Goal: Register for event/course

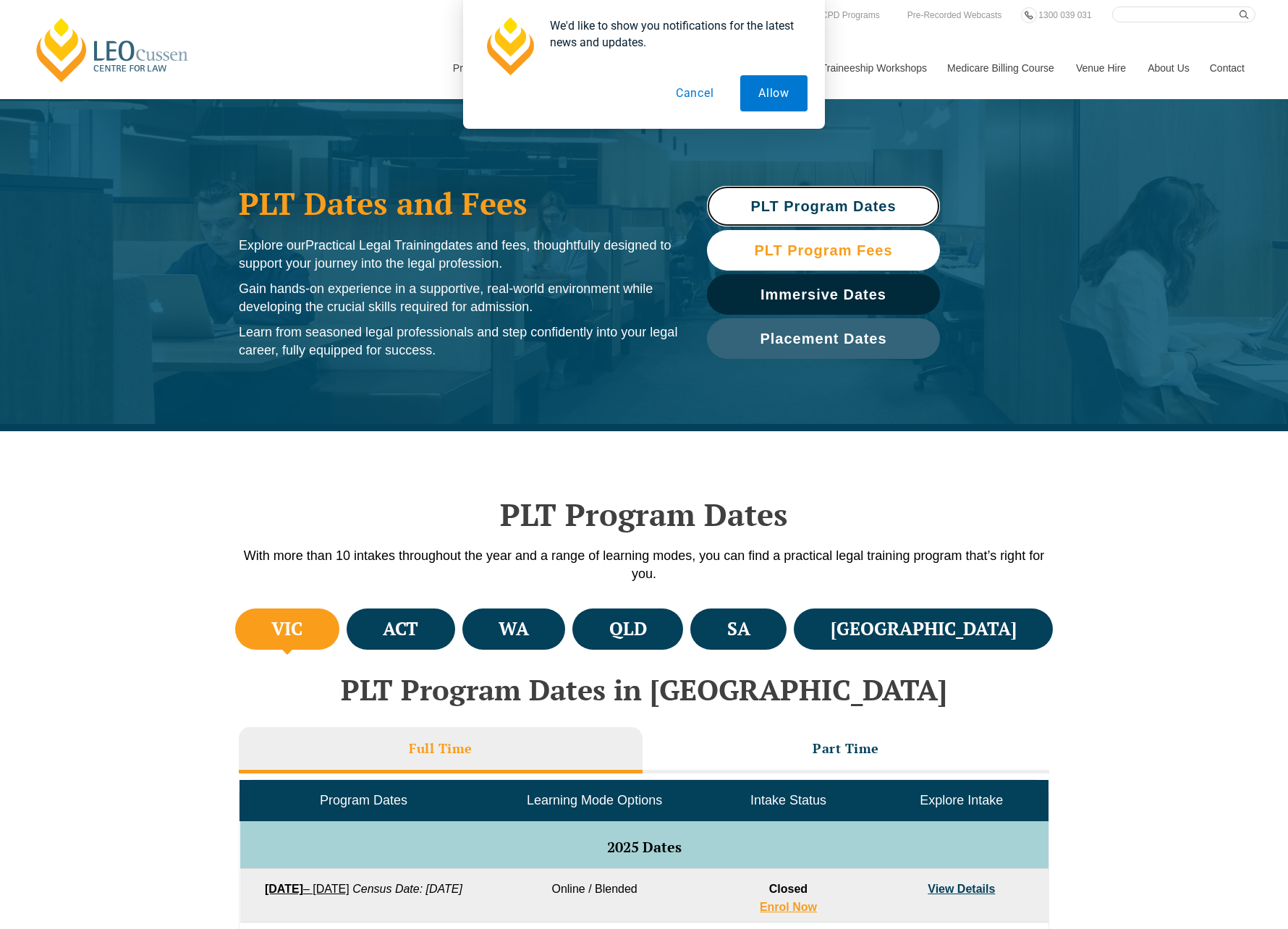
click at [817, 214] on link "PLT Program Dates" at bounding box center [823, 206] width 233 height 41
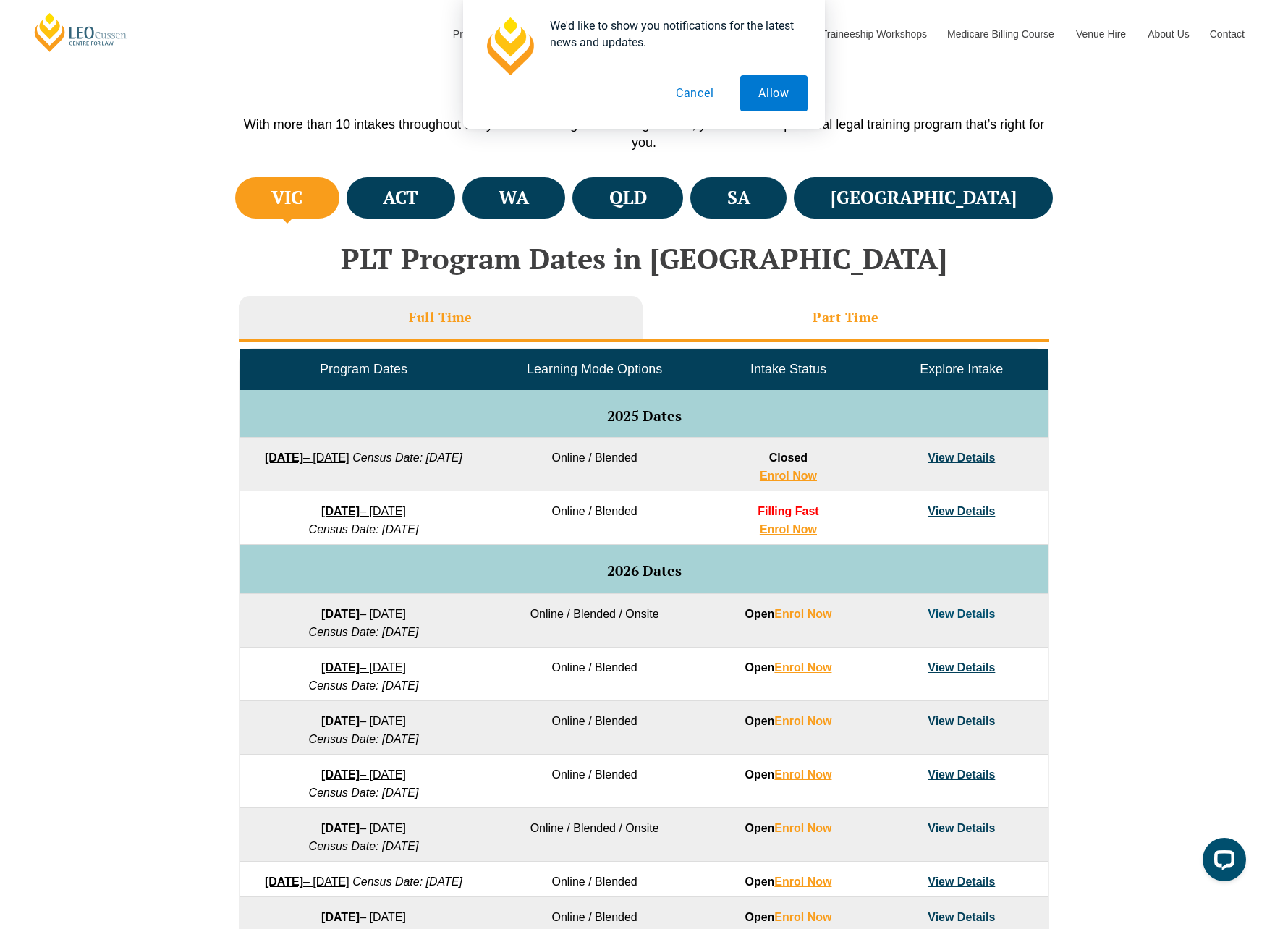
click at [816, 325] on h3 "Part Time" at bounding box center [846, 317] width 67 height 16
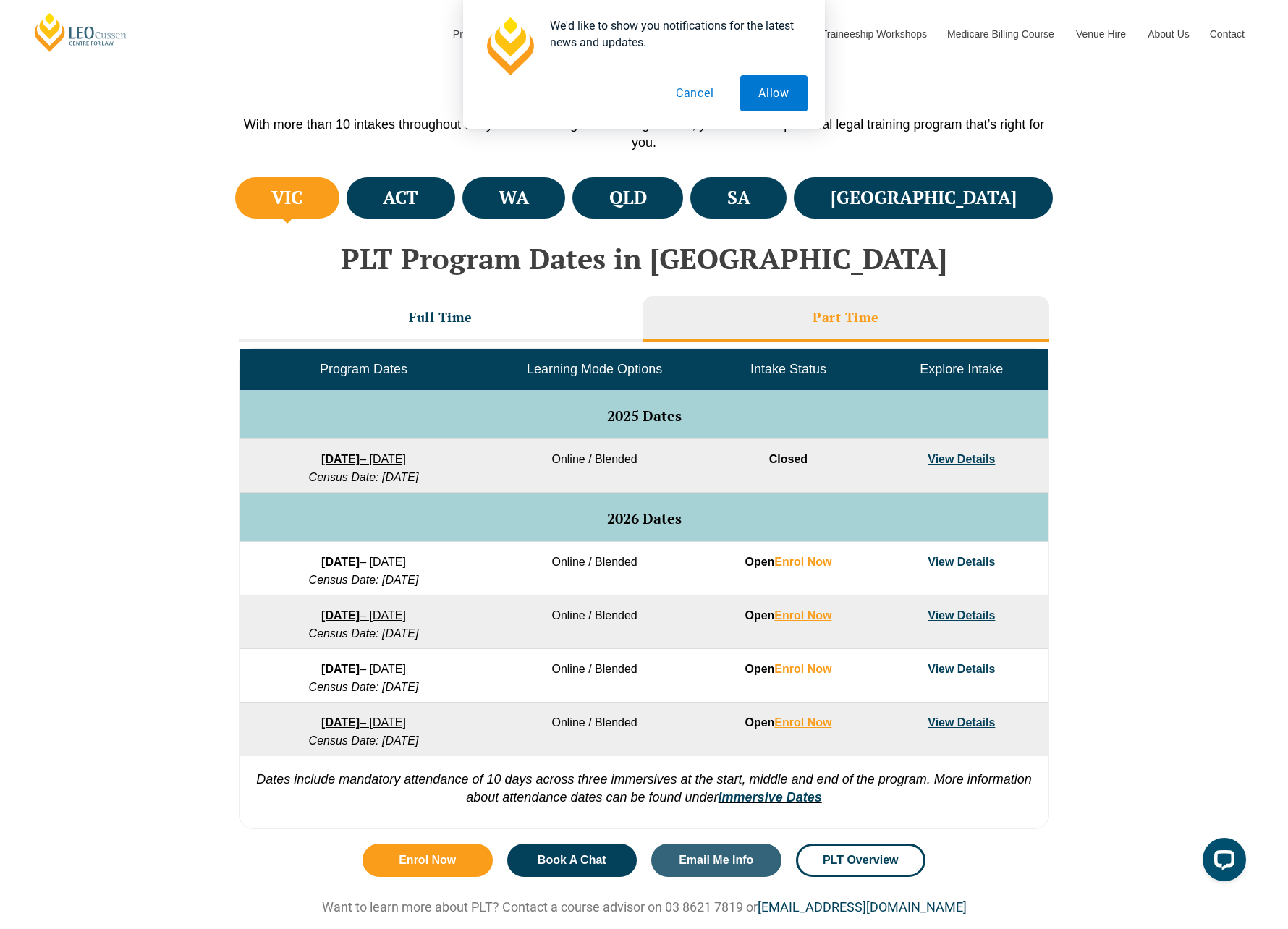
click at [953, 454] on link "View Details" at bounding box center [961, 459] width 68 height 13
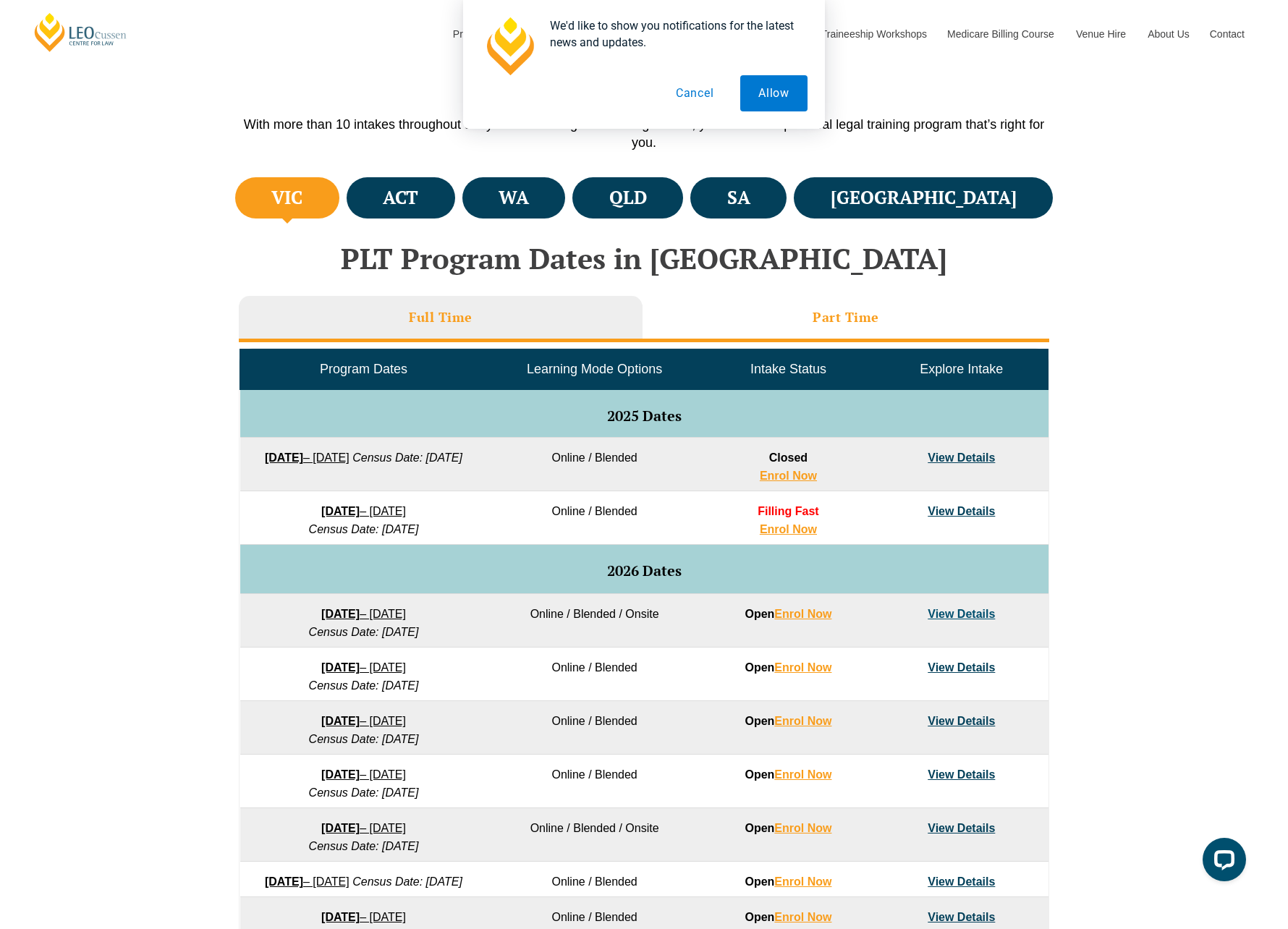
click at [794, 322] on li "Part Time" at bounding box center [846, 319] width 407 height 46
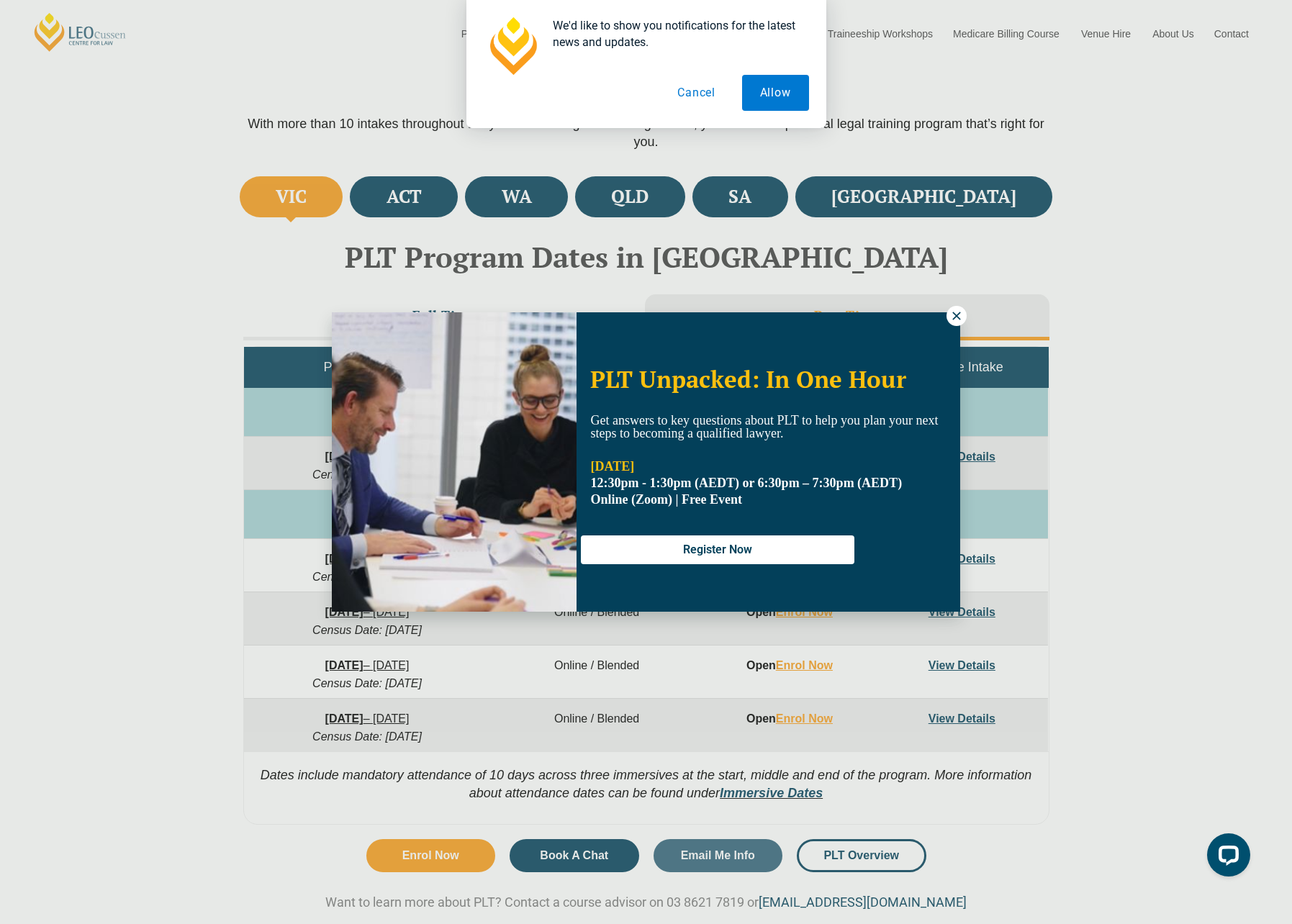
click at [952, 309] on icon at bounding box center [957, 316] width 13 height 13
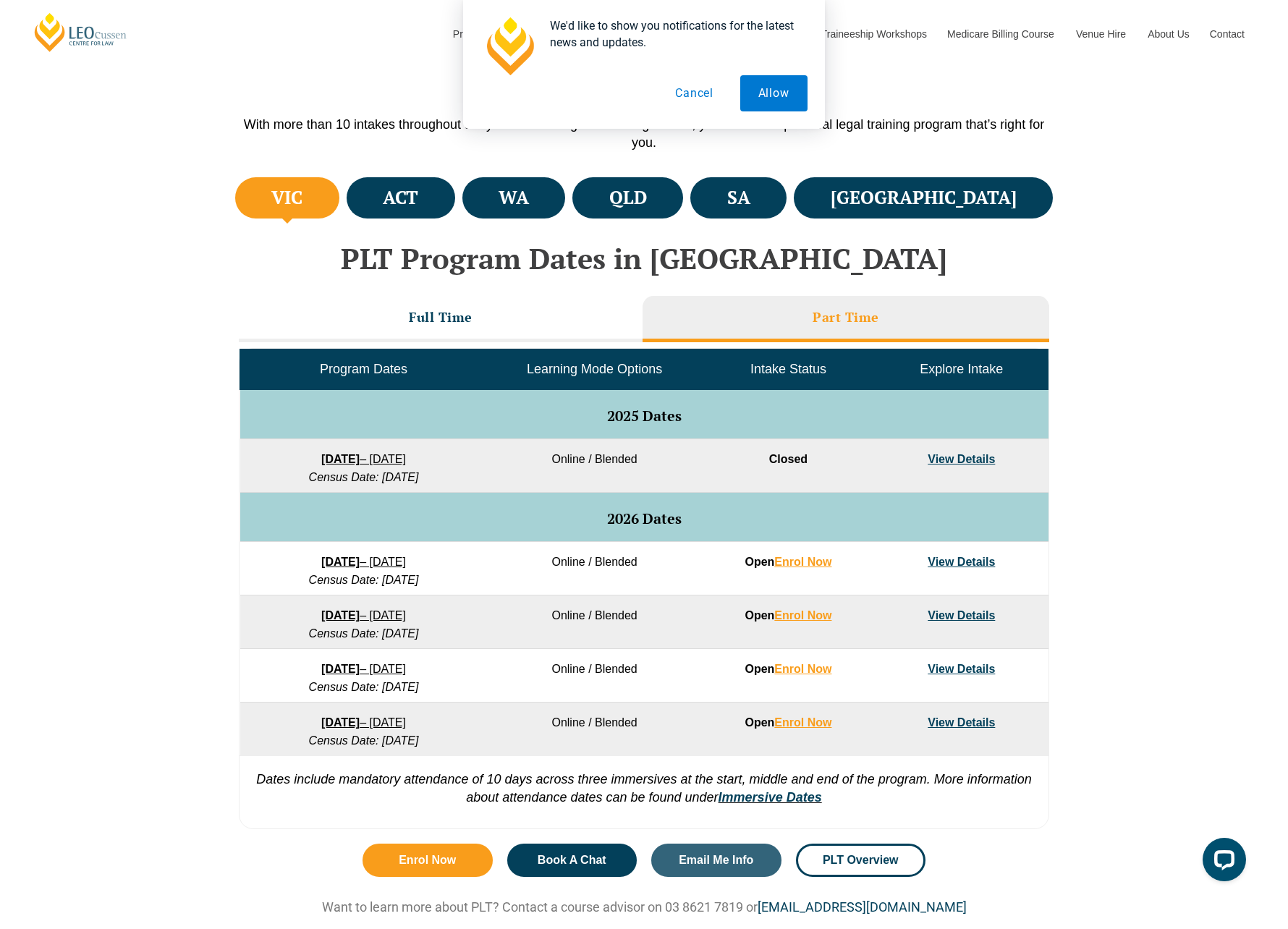
click at [951, 460] on link "View Details" at bounding box center [961, 459] width 68 height 13
